Goal: Task Accomplishment & Management: Manage account settings

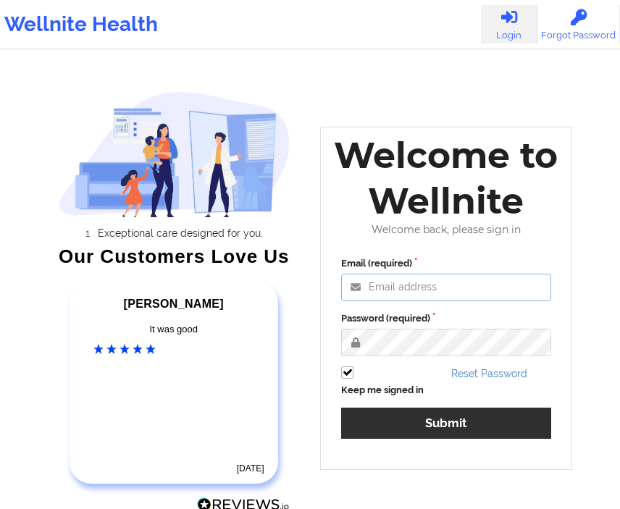
type input "[EMAIL_ADDRESS][DOMAIN_NAME]"
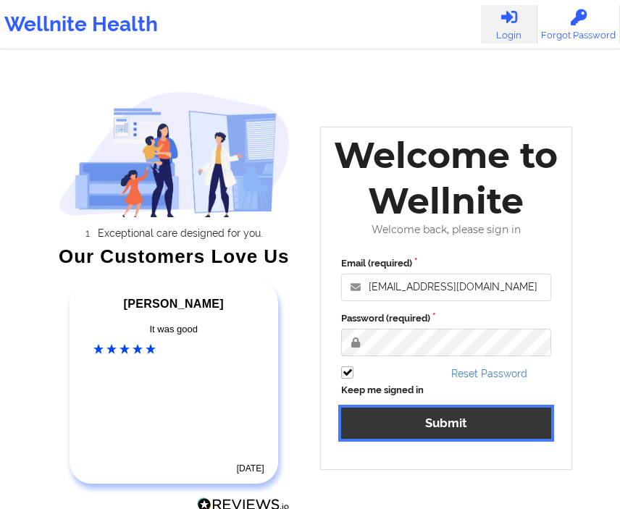
click at [405, 422] on button "Submit" at bounding box center [446, 423] width 210 height 31
